Goal: Ask a question

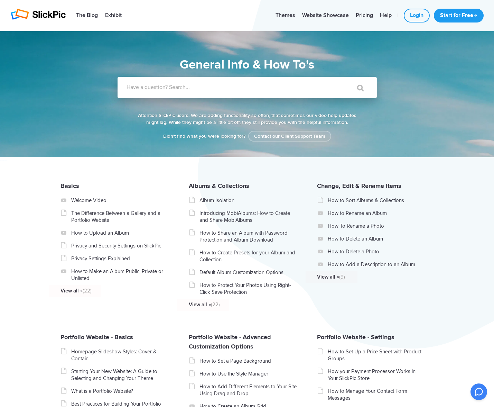
click at [161, 88] on label "Have a question? Search..." at bounding box center [256, 87] width 259 height 7
click at [161, 88] on input "Have a question? Search..." at bounding box center [233, 87] width 231 height 21
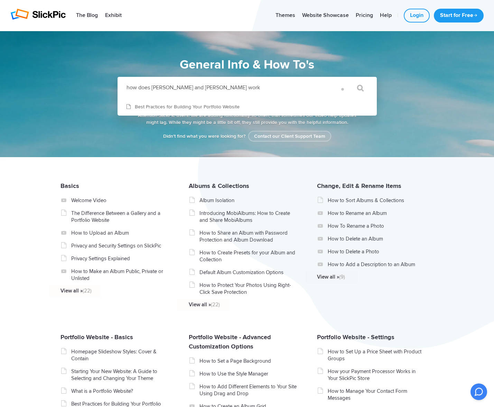
type input "how does [PERSON_NAME] and [PERSON_NAME] work"
click at [357, 88] on input "" at bounding box center [357, 88] width 29 height 17
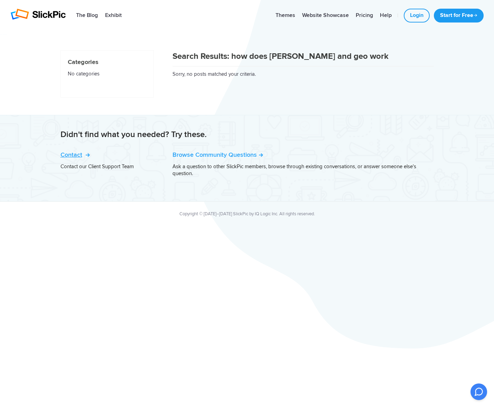
click at [73, 155] on link "Contact" at bounding box center [75, 155] width 28 height 8
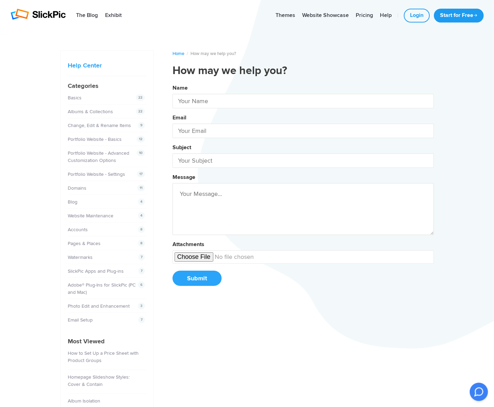
click at [478, 387] on icon at bounding box center [478, 391] width 11 height 11
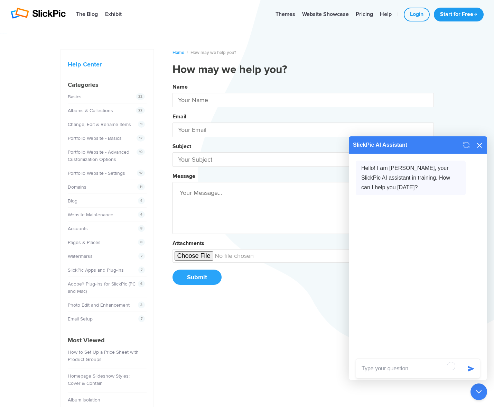
click at [382, 369] on textarea "To enrich screen reader interactions, please activate Accessibility in Grammarl…" at bounding box center [409, 368] width 106 height 19
type textarea "considering slicpic, how do we tweak seo and geo for google ranking"
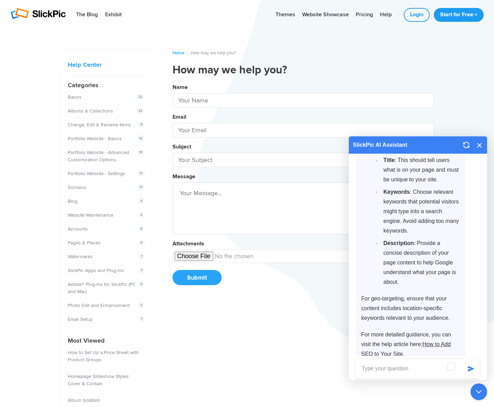
scroll to position [235, 0]
